Goal: Task Accomplishment & Management: Use online tool/utility

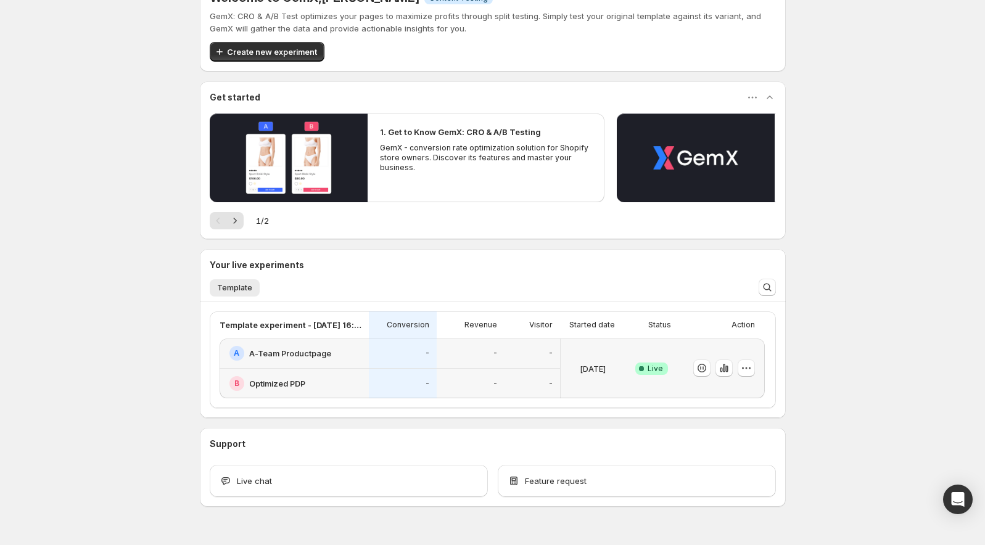
scroll to position [60, 0]
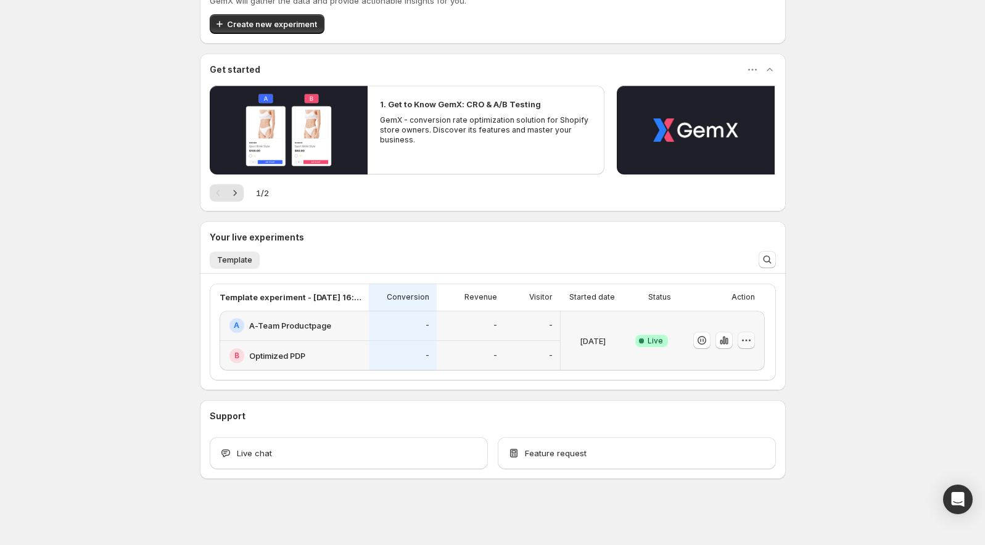
click at [754, 345] on button "button" at bounding box center [746, 340] width 17 height 17
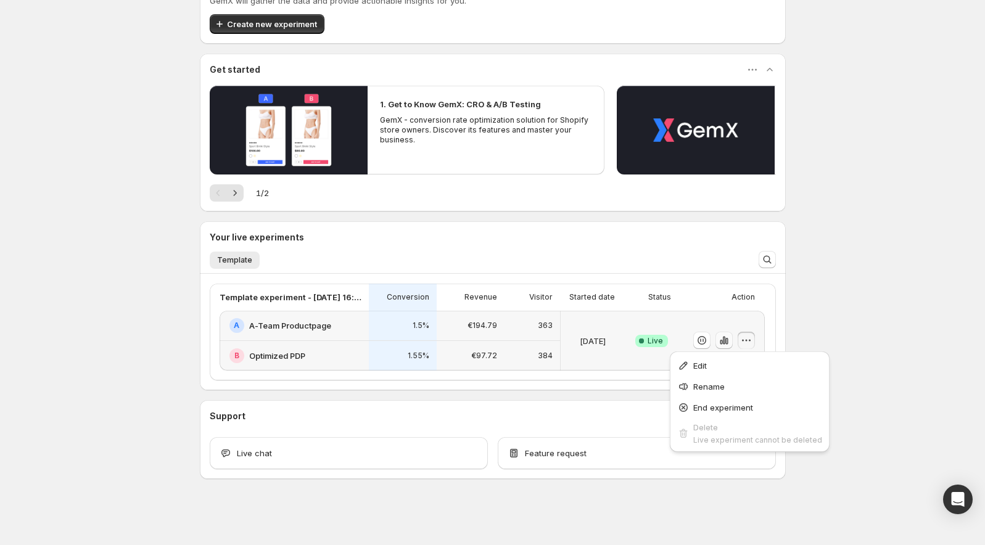
click at [727, 339] on icon "button" at bounding box center [726, 341] width 2 height 7
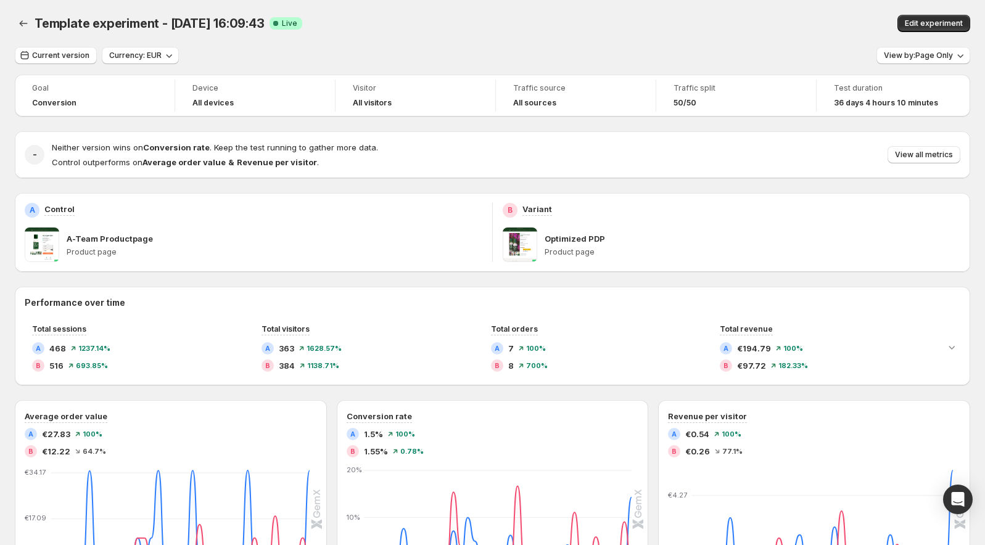
click at [276, 21] on icon at bounding box center [276, 23] width 12 height 12
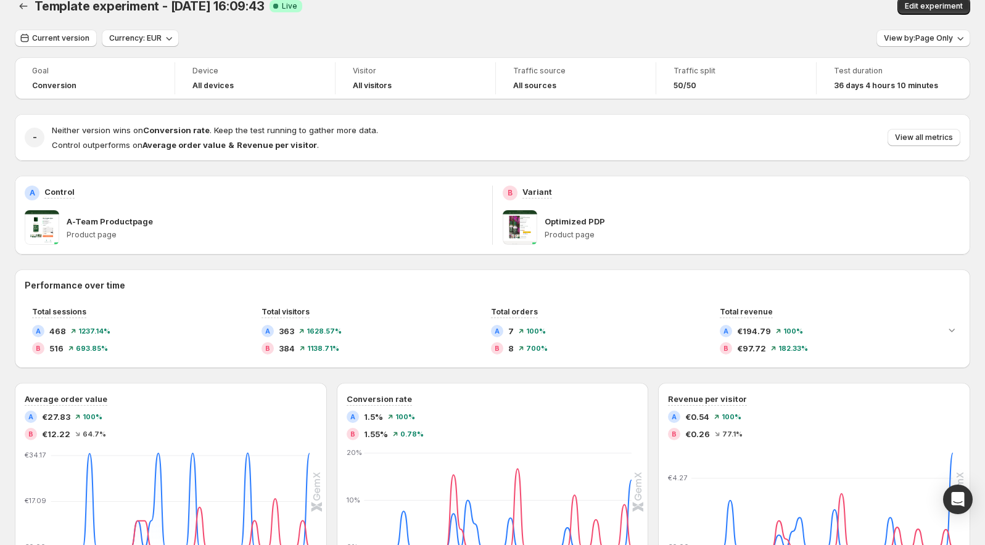
scroll to position [9, 0]
